Goal: Task Accomplishment & Management: Manage account settings

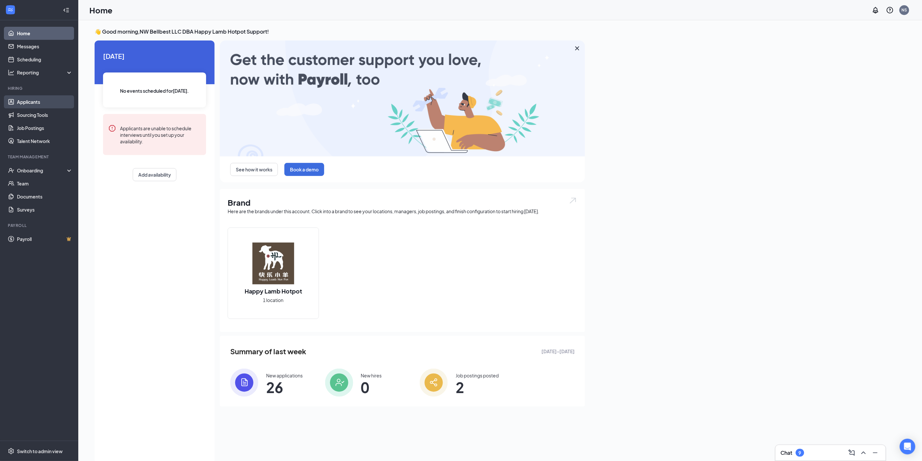
click at [51, 99] on link "Applicants" at bounding box center [45, 101] width 56 height 13
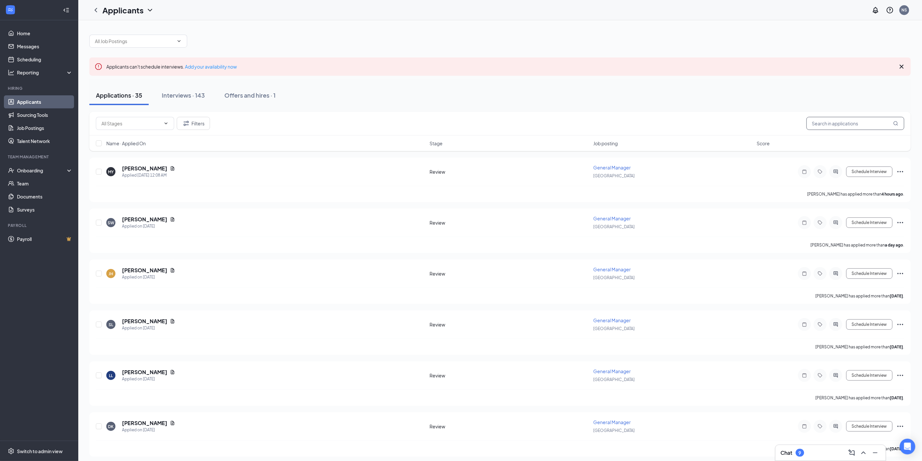
click at [834, 117] on input "text" at bounding box center [856, 123] width 98 height 13
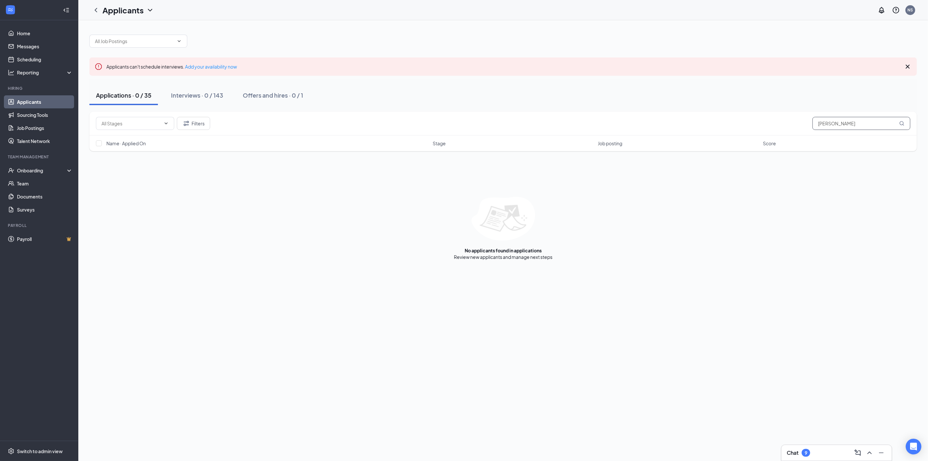
click at [824, 122] on input "Ellaine" at bounding box center [861, 123] width 98 height 13
type input "Elaine"
click at [191, 100] on button "Interviews · 2 / 143" at bounding box center [196, 95] width 65 height 20
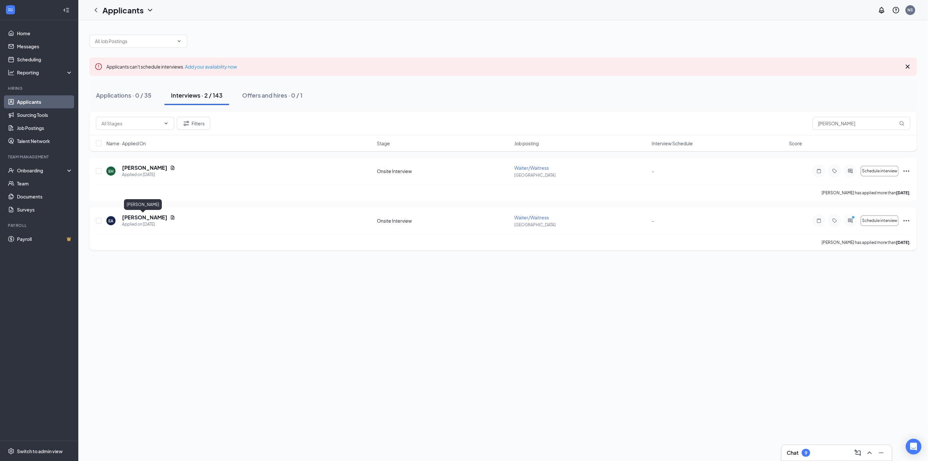
click at [148, 215] on h5 "Elaine Aguirre" at bounding box center [144, 217] width 45 height 7
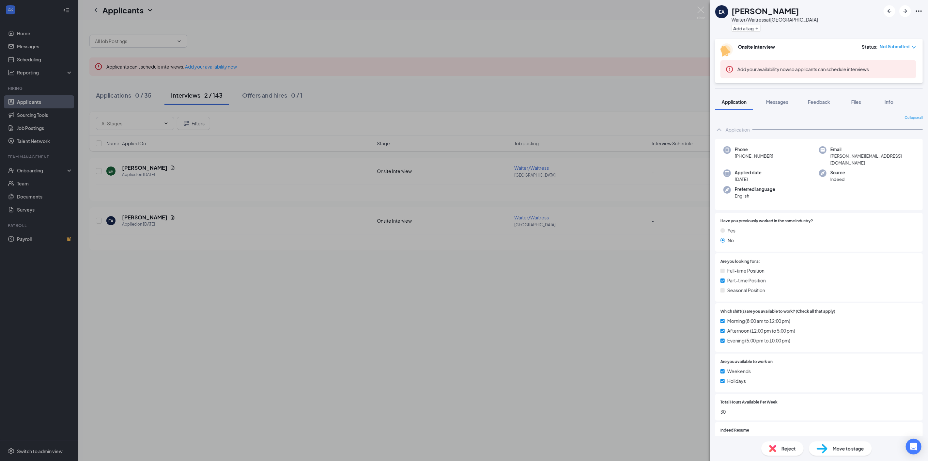
click at [783, 84] on div "EA Elaine Aguirre Waiter/Waitress at Alderwood Mall Add a tag Onsite Interview …" at bounding box center [819, 230] width 218 height 461
click at [785, 100] on span "Messages" at bounding box center [777, 102] width 22 height 6
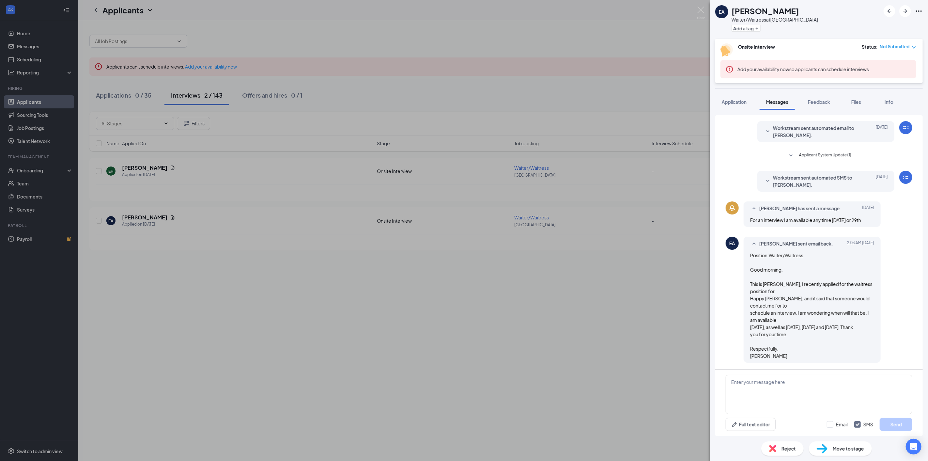
scroll to position [61, 0]
click at [824, 137] on div "Applicant System Update (1) Elaine Aguirre isn't able to schedule an interview.…" at bounding box center [818, 218] width 187 height 301
click at [824, 152] on span "Applicant System Update (1)" at bounding box center [825, 156] width 52 height 8
click at [824, 139] on span "Applicant System Update (1)" at bounding box center [825, 143] width 52 height 8
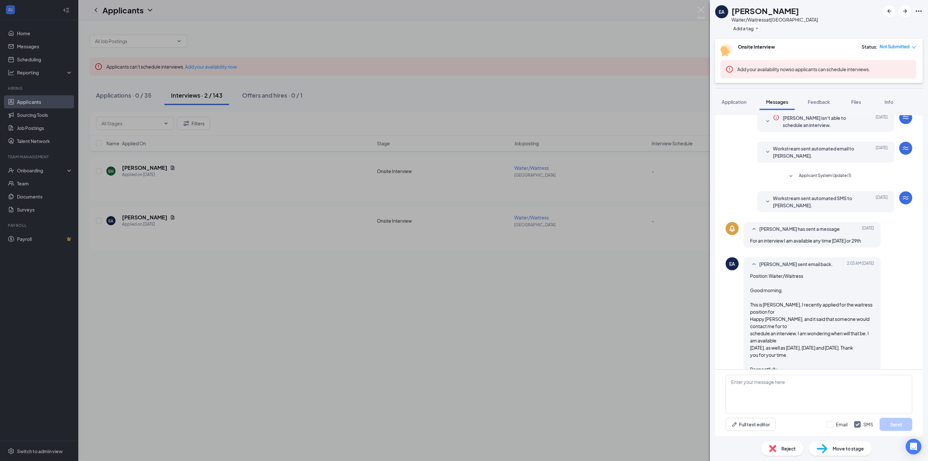
scroll to position [24, 0]
click at [827, 177] on span "Applicant System Update (1)" at bounding box center [825, 178] width 52 height 8
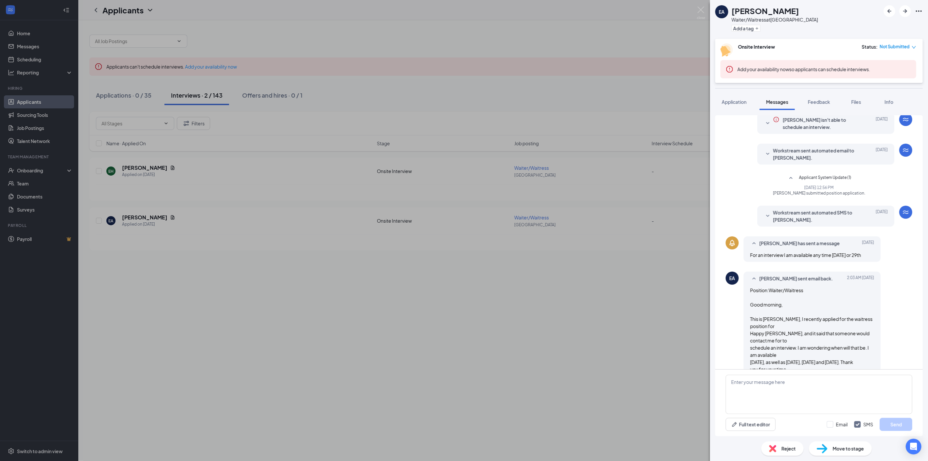
click at [832, 212] on span "Workstream sent automated SMS to Elaine Aguirre." at bounding box center [815, 216] width 85 height 14
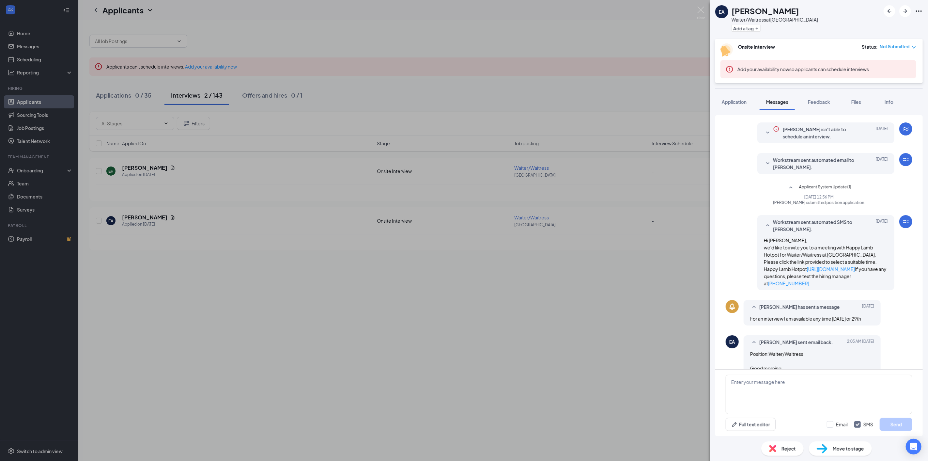
scroll to position [0, 0]
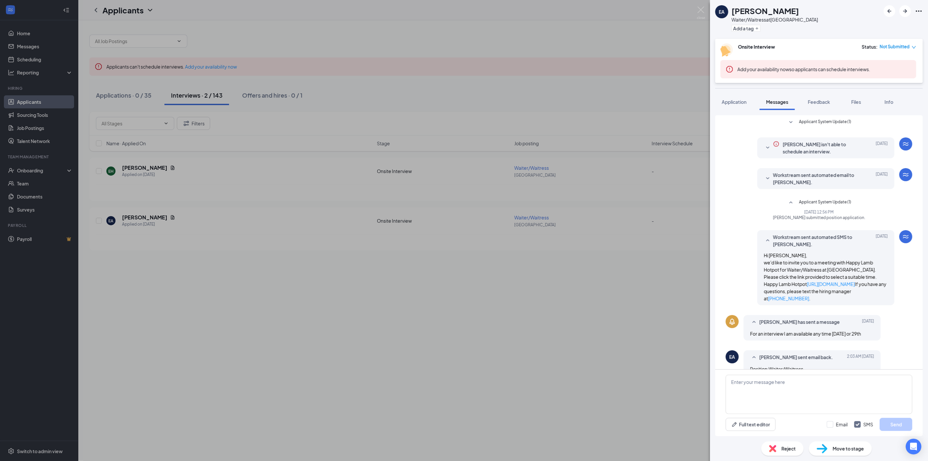
click at [827, 127] on div "Applicant System Update (1)" at bounding box center [819, 122] width 112 height 9
click at [831, 123] on span "Applicant System Update (1)" at bounding box center [825, 122] width 52 height 8
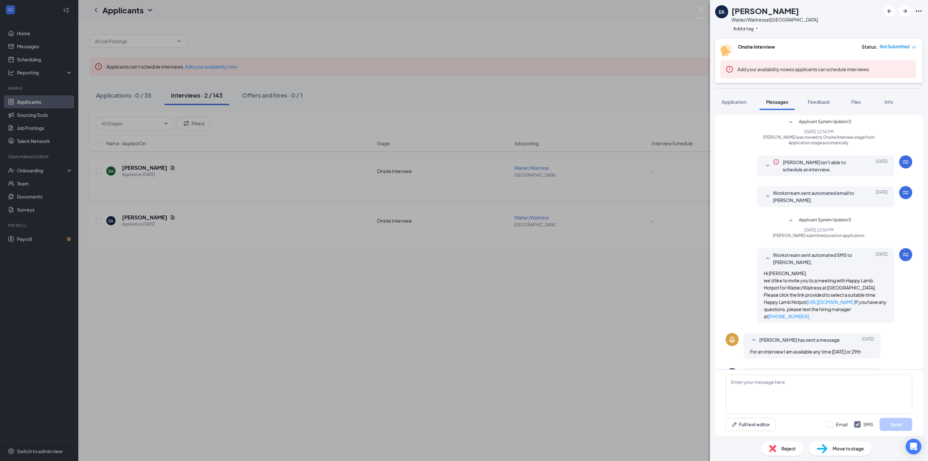
click at [478, 153] on div "EA Elaine Aguirre Waiter/Waitress at Alderwood Mall Add a tag Onsite Interview …" at bounding box center [464, 230] width 928 height 461
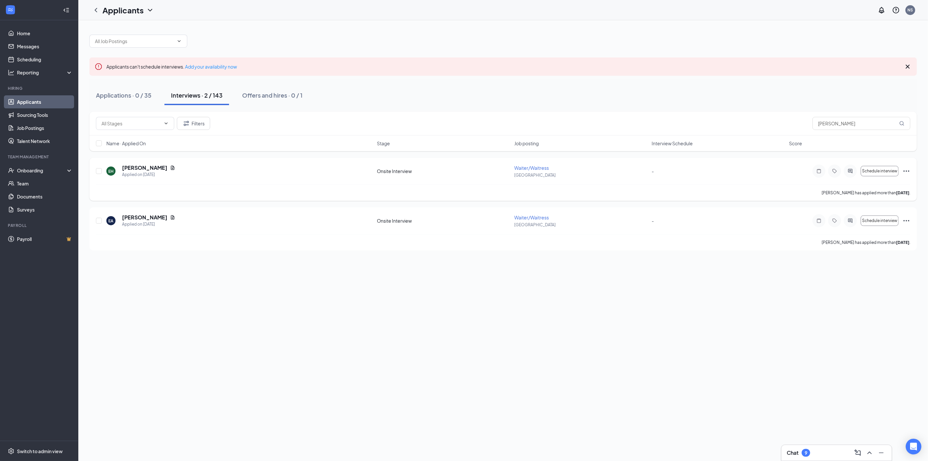
click at [539, 167] on span "Waiter/Waitress" at bounding box center [531, 168] width 35 height 6
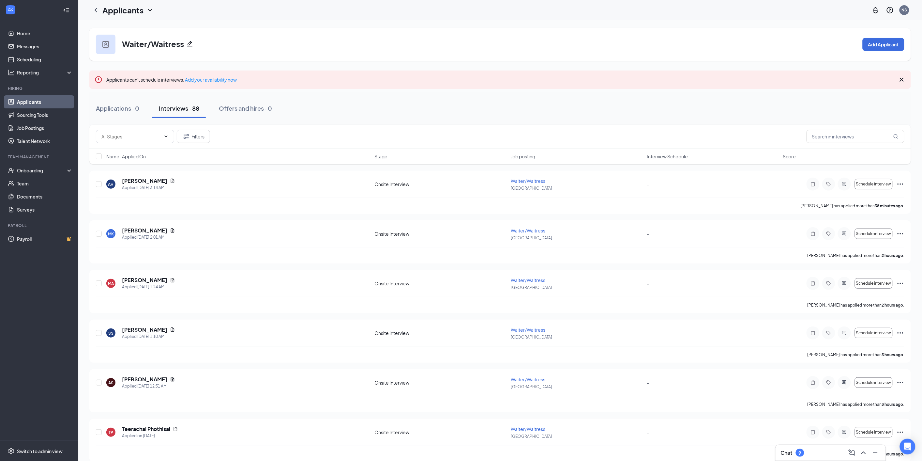
click at [190, 43] on icon "Pencil" at bounding box center [190, 43] width 7 height 7
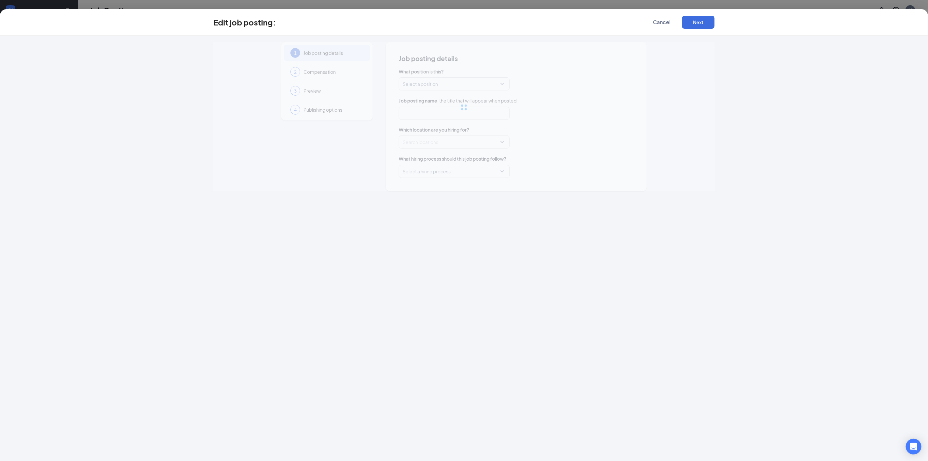
type input "Waiter/Waitress"
type input "[GEOGRAPHIC_DATA]"
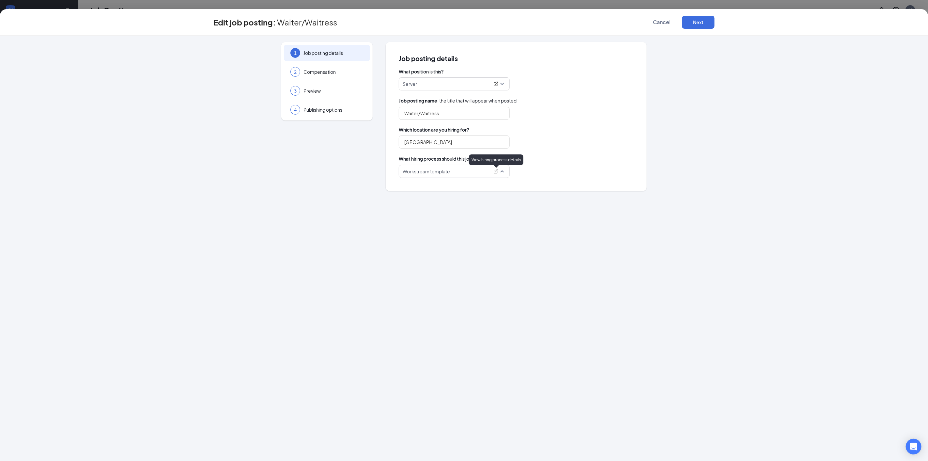
click at [495, 172] on icon "ExternalLink" at bounding box center [496, 171] width 4 height 4
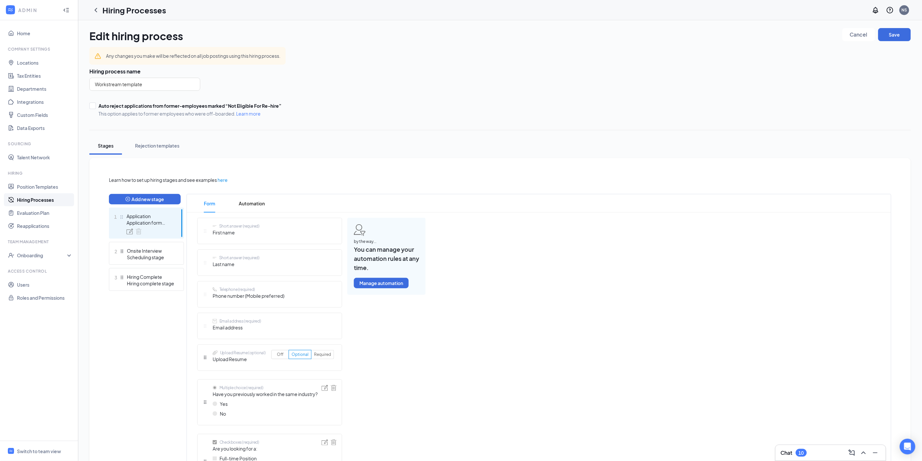
click at [538, 154] on div "Stages Rejection templates Learn how to set up hiring stages and see examples h…" at bounding box center [500, 444] width 822 height 615
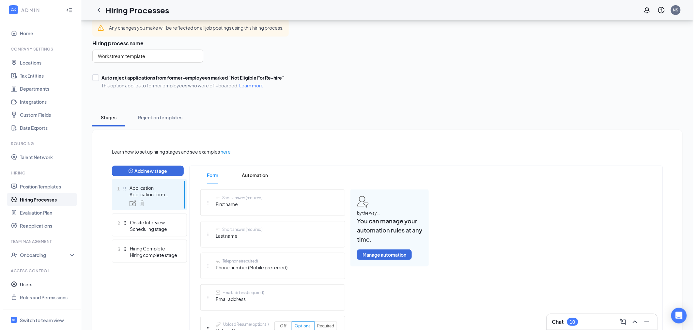
scroll to position [72, 0]
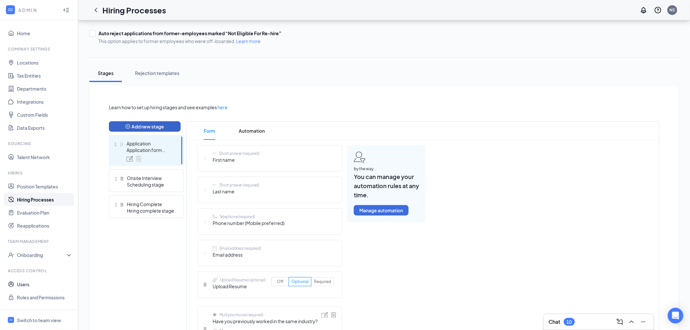
click at [157, 125] on button "Add new stage" at bounding box center [145, 126] width 72 height 10
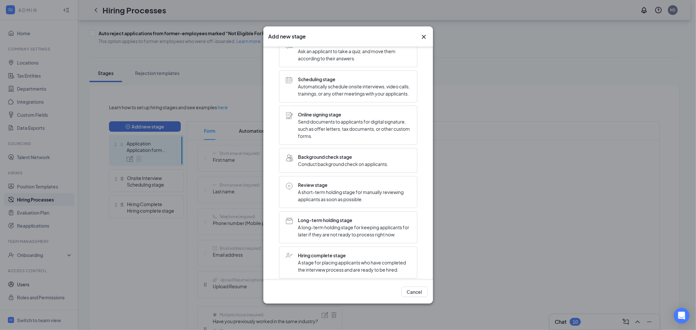
click at [199, 149] on div "Add new stage Choose stage type Form stage Collect additional information or fi…" at bounding box center [348, 165] width 696 height 330
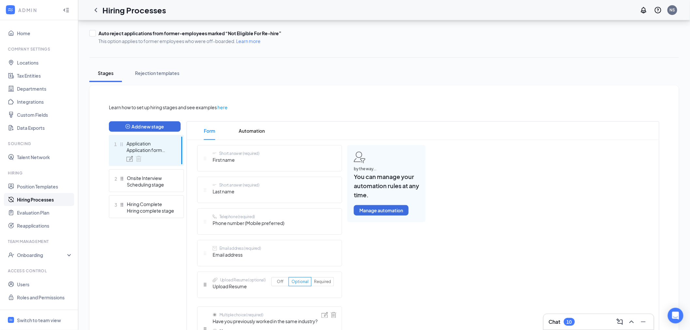
click at [38, 201] on link "Hiring Processes" at bounding box center [45, 199] width 56 height 13
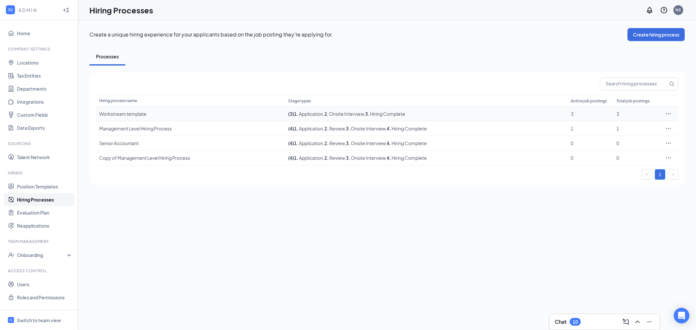
click at [668, 114] on icon "Ellipses" at bounding box center [668, 114] width 7 height 7
click at [618, 129] on span "Edit" at bounding box center [615, 127] width 8 height 6
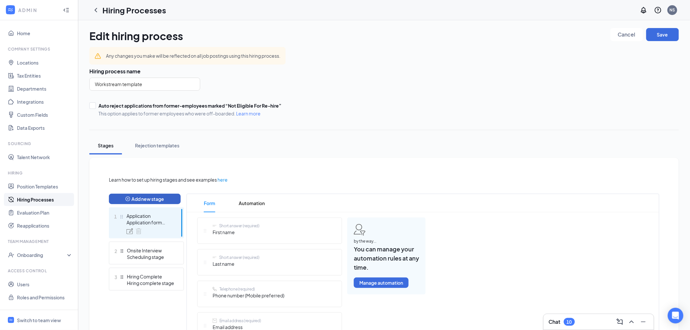
click at [160, 194] on button "Add new stage" at bounding box center [145, 199] width 72 height 10
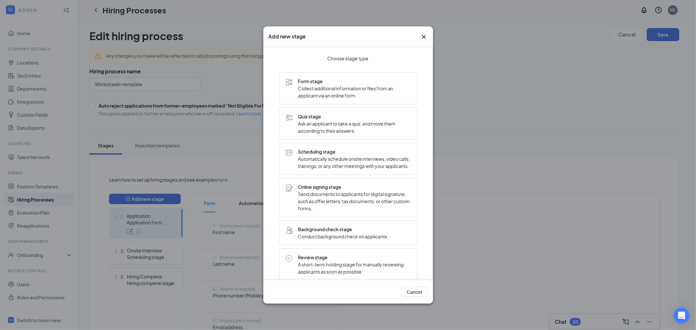
click at [334, 261] on span "Review stage" at bounding box center [354, 257] width 112 height 7
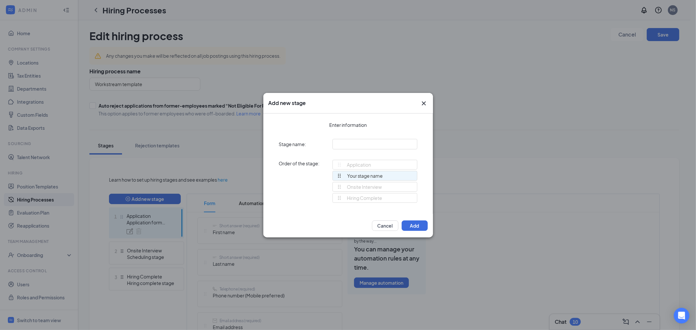
drag, startPoint x: 338, startPoint y: 197, endPoint x: 339, endPoint y: 167, distance: 29.7
click at [337, 176] on div "Application Onsite Interview Hiring Complete Your stage name Your stage name To…" at bounding box center [374, 184] width 85 height 49
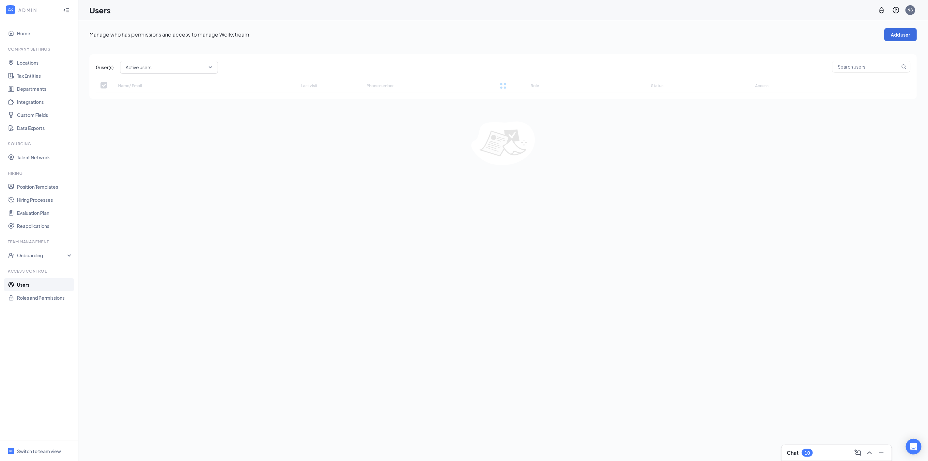
checkbox input "false"
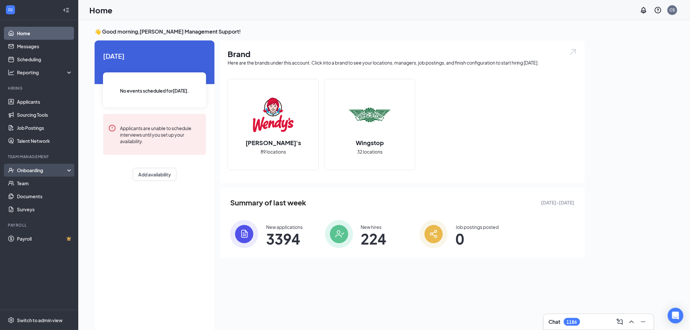
click at [46, 171] on div "Onboarding" at bounding box center [42, 170] width 50 height 7
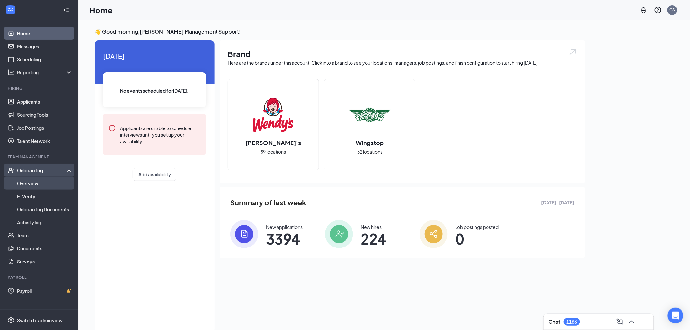
click at [41, 181] on link "Overview" at bounding box center [45, 183] width 56 height 13
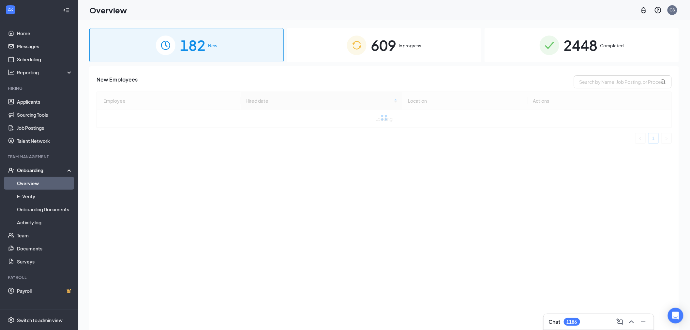
click at [377, 48] on span "609" at bounding box center [383, 45] width 25 height 23
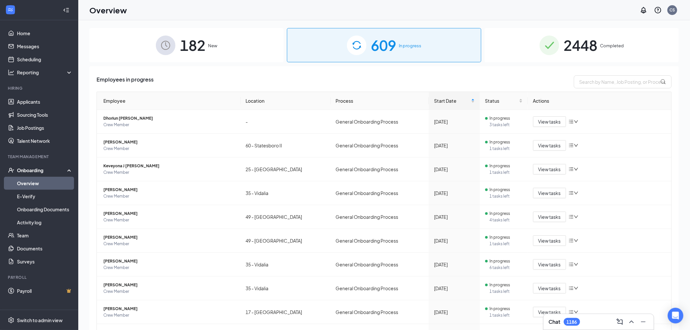
click at [583, 48] on span "2448" at bounding box center [581, 45] width 34 height 23
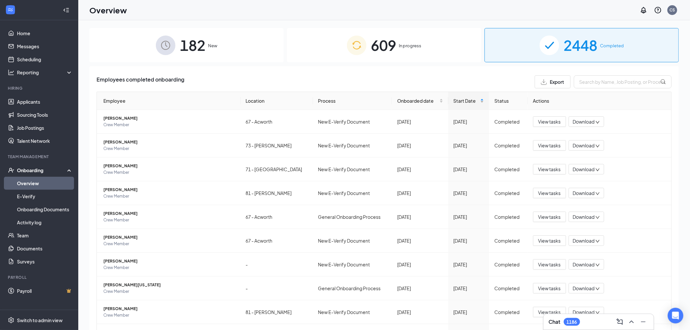
drag, startPoint x: 451, startPoint y: 102, endPoint x: 457, endPoint y: 100, distance: 6.0
click at [454, 102] on span "Start Date" at bounding box center [467, 100] width 26 height 7
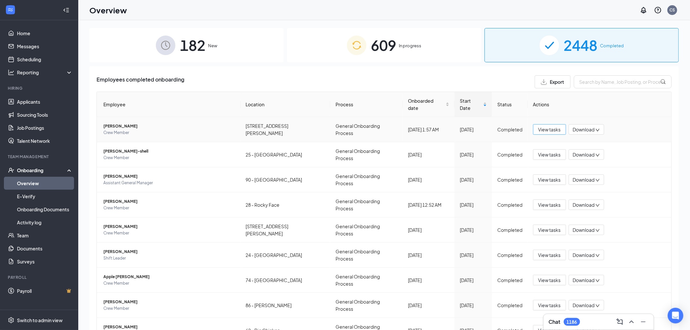
click at [550, 126] on span "View tasks" at bounding box center [550, 129] width 23 height 7
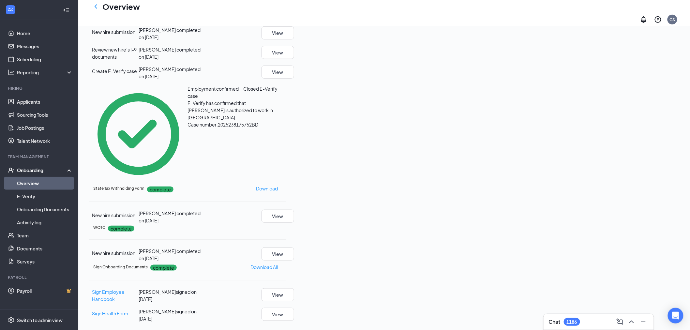
scroll to position [185, 0]
click at [294, 248] on button "View" at bounding box center [278, 254] width 33 height 13
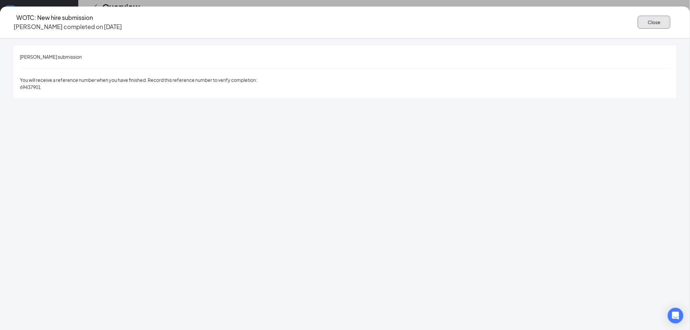
click at [638, 24] on button "Close" at bounding box center [654, 22] width 33 height 13
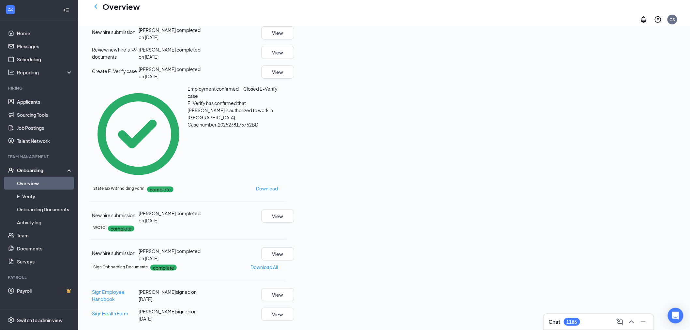
click at [286, 210] on div "New hire submission [PERSON_NAME] completed on [DATE] View" at bounding box center [187, 217] width 197 height 14
click at [43, 183] on link "Overview" at bounding box center [45, 183] width 56 height 13
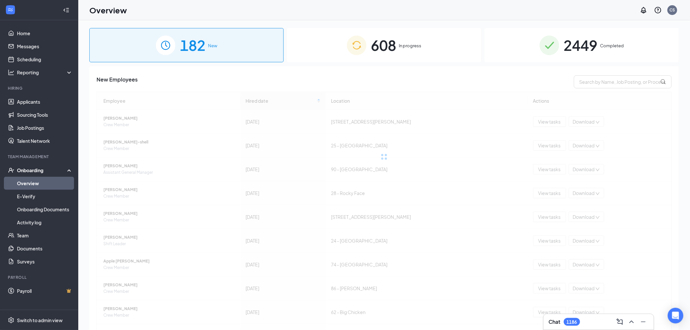
click at [408, 52] on div "608 In progress" at bounding box center [384, 45] width 194 height 34
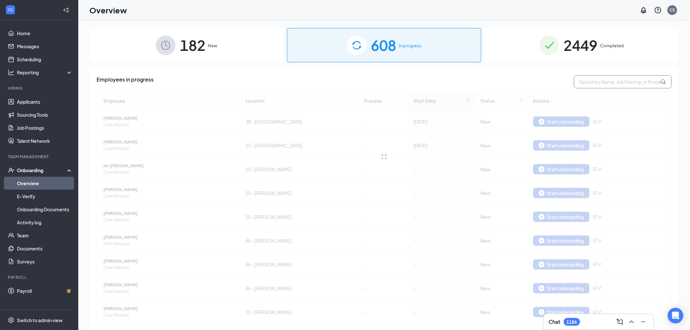
click at [612, 81] on input "text" at bounding box center [623, 81] width 98 height 13
paste input "Anaiya"
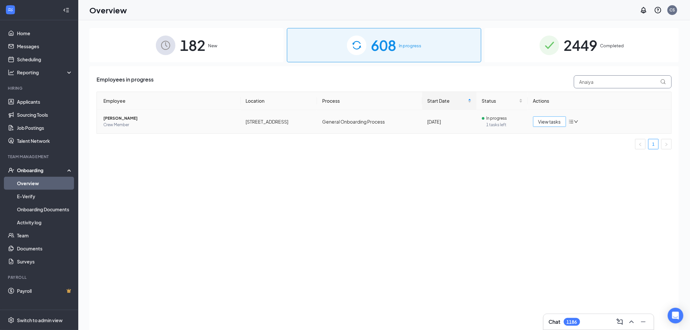
type input "Anaiya"
click at [546, 123] on span "View tasks" at bounding box center [550, 121] width 23 height 7
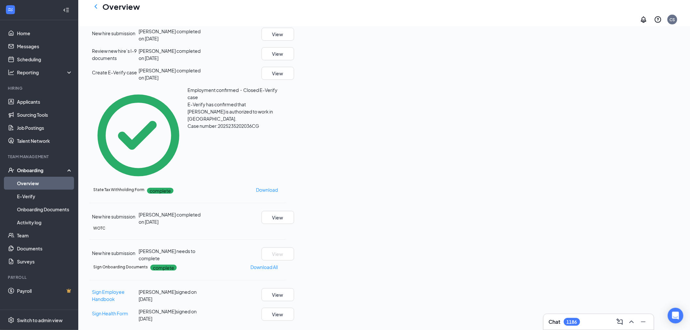
scroll to position [185, 0]
